Goal: Task Accomplishment & Management: Manage account settings

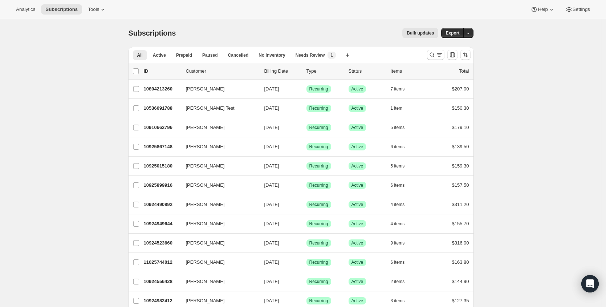
click at [442, 62] on div "All Active Prepaid Paused Cancelled No inventory Needs Review More views All Ac…" at bounding box center [301, 55] width 345 height 16
click at [440, 59] on button "Search and filter results" at bounding box center [435, 55] width 17 height 10
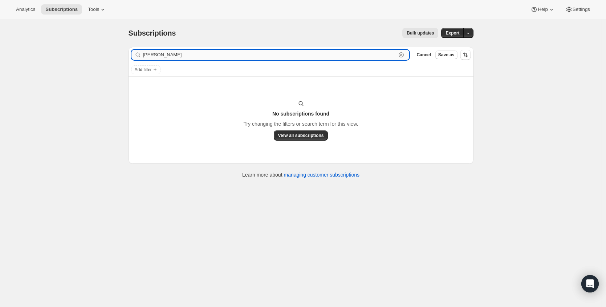
click at [160, 53] on input "[PERSON_NAME]" at bounding box center [270, 55] width 254 height 10
click at [175, 55] on input "[PERSON_NAME]" at bounding box center [270, 55] width 254 height 10
drag, startPoint x: 185, startPoint y: 56, endPoint x: 161, endPoint y: 53, distance: 24.2
click at [154, 54] on input "[PERSON_NAME]" at bounding box center [270, 55] width 254 height 10
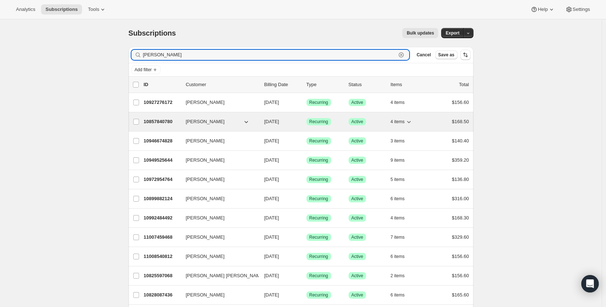
type input "[PERSON_NAME]"
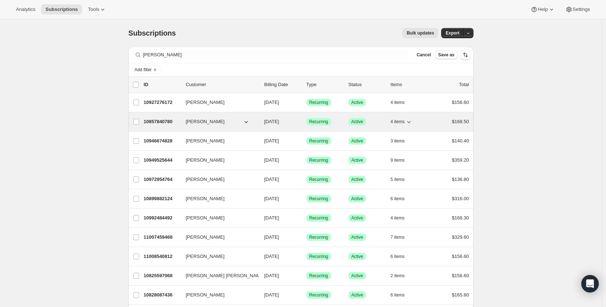
click at [206, 121] on span "[PERSON_NAME]" at bounding box center [205, 121] width 39 height 7
click at [168, 121] on p "10857840780" at bounding box center [162, 121] width 36 height 7
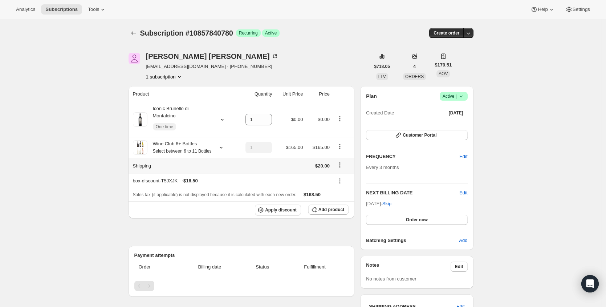
click at [343, 169] on icon "Shipping actions" at bounding box center [339, 164] width 7 height 7
click at [344, 185] on span "Edit shipping rate" at bounding box center [341, 187] width 36 height 5
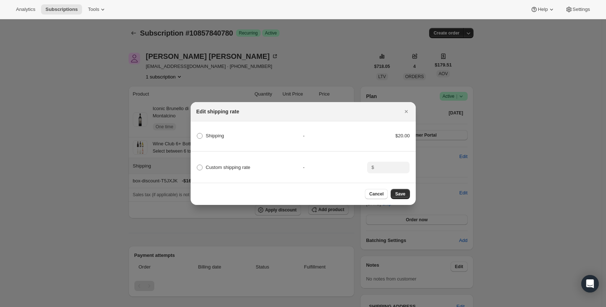
drag, startPoint x: 208, startPoint y: 168, endPoint x: 353, endPoint y: 171, distance: 145.0
click at [208, 168] on span "Custom shipping rate" at bounding box center [228, 167] width 45 height 5
click at [197, 165] on input "Custom shipping rate" at bounding box center [197, 165] width 0 height 0
radio input "true"
click at [377, 167] on input ":rje:" at bounding box center [387, 168] width 23 height 12
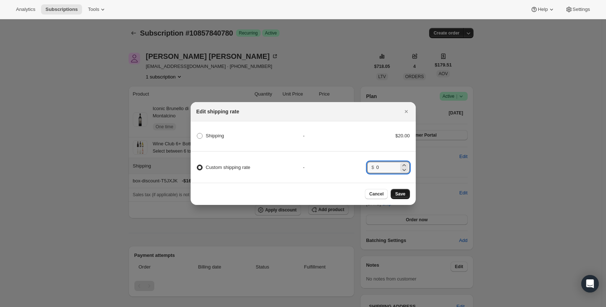
type input "0"
click at [400, 196] on span "Save" at bounding box center [400, 194] width 10 height 6
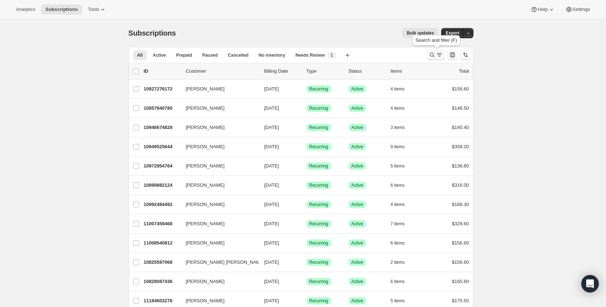
click at [440, 54] on icon "Search and filter results" at bounding box center [439, 54] width 7 height 7
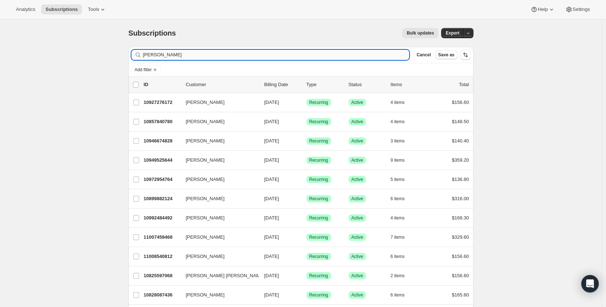
click at [211, 56] on input "[PERSON_NAME]" at bounding box center [276, 55] width 267 height 10
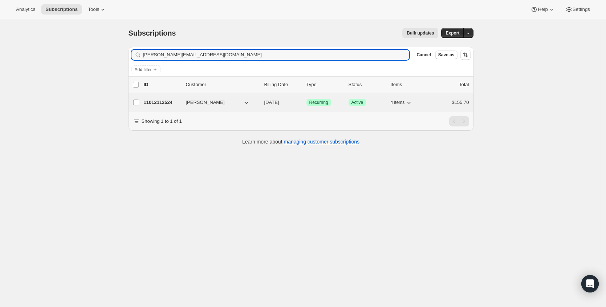
type input "ann.wolfe5@yahoo.com"
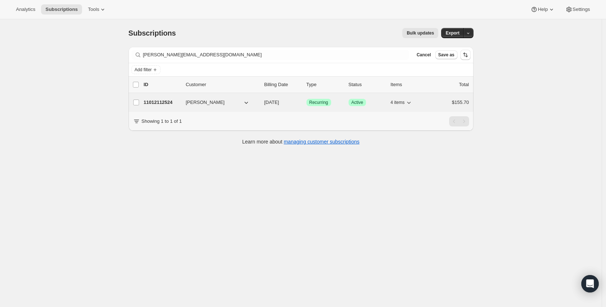
click at [155, 103] on p "11012112524" at bounding box center [162, 102] width 36 height 7
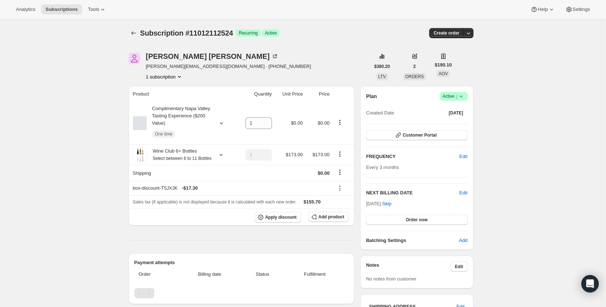
click at [452, 98] on span "Active |" at bounding box center [454, 96] width 22 height 7
click at [453, 127] on button "Cancel subscription" at bounding box center [453, 123] width 45 height 12
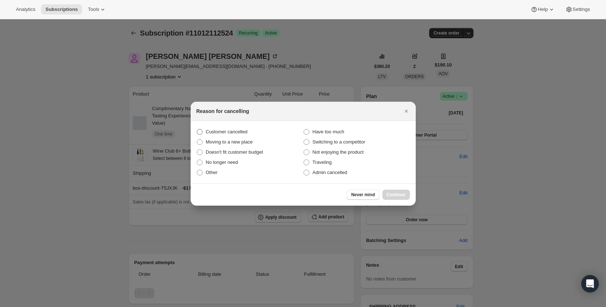
click at [229, 130] on span "Customer cancelled" at bounding box center [227, 131] width 42 height 5
click at [197, 129] on input "Customer cancelled" at bounding box center [197, 129] width 0 height 0
radio input "true"
click at [405, 195] on span "Continue" at bounding box center [396, 195] width 19 height 6
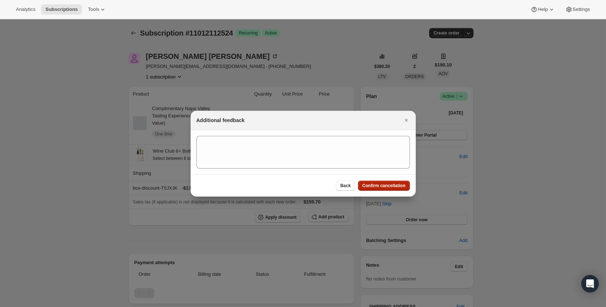
click at [397, 188] on span "Confirm cancellation" at bounding box center [384, 186] width 43 height 6
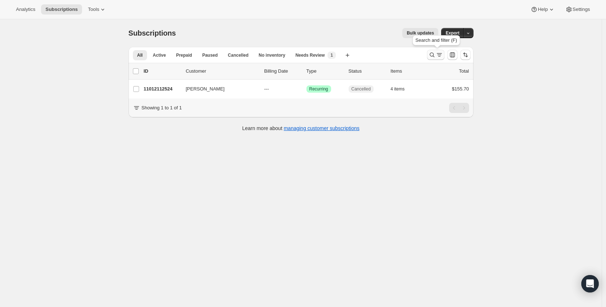
click at [429, 54] on button "Search and filter results" at bounding box center [435, 55] width 17 height 10
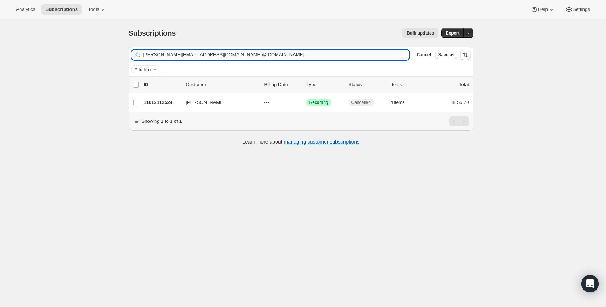
click at [300, 57] on input "ann.wolfe5@yahoo.commlk090818.work@gmail.com" at bounding box center [276, 55] width 267 height 10
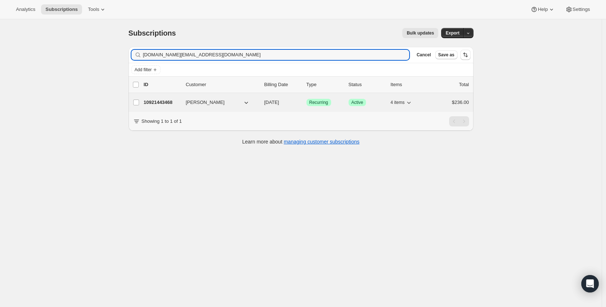
type input "mlk090818.work@gmail.com"
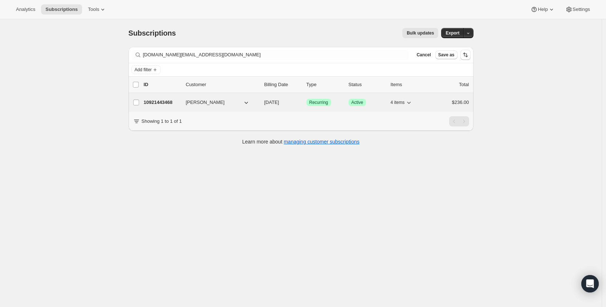
click at [153, 100] on p "10921443468" at bounding box center [162, 102] width 36 height 7
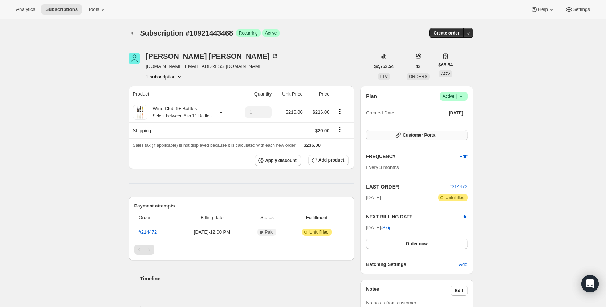
click at [448, 137] on button "Customer Portal" at bounding box center [416, 135] width 101 height 10
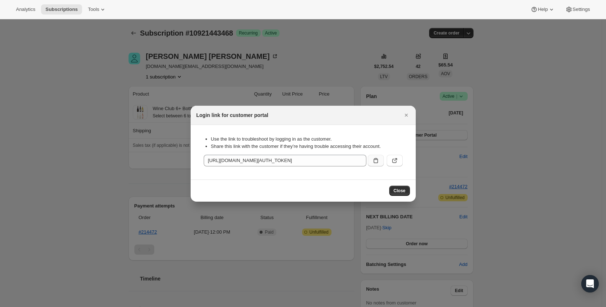
click at [378, 160] on icon ":rfu:" at bounding box center [375, 160] width 7 height 7
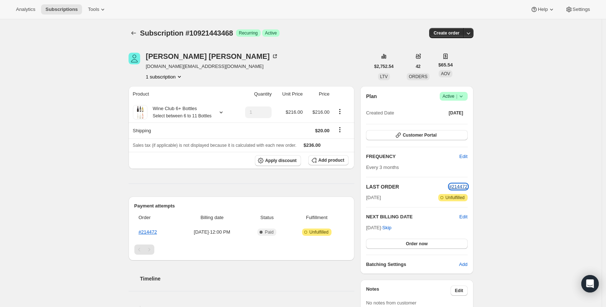
click at [453, 185] on span "#214472" at bounding box center [458, 186] width 19 height 5
